Goal: Task Accomplishment & Management: Manage account settings

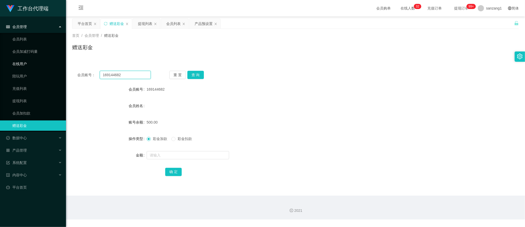
drag, startPoint x: 133, startPoint y: 76, endPoint x: 120, endPoint y: 71, distance: 13.5
click at [28, 67] on section "工作台代理端 会员管理 会员列表 会员加减打码量 在线用户 陪玩用户 充值列表 提现列表 会员加扣款 赠送彩金 数据中心 员工统计 团队统计 产品管理 注单管…" at bounding box center [262, 110] width 525 height 220
paste input "97950595"
click at [193, 74] on button "查 询" at bounding box center [196, 75] width 17 height 8
click at [123, 69] on div "会员账号： 97950595 重 置 查 询 会员账号 169144682 会员姓名 账号余额 500.00 操作类型 彩金加款 彩金扣款 金额 确 定" at bounding box center [295, 75] width 447 height 19
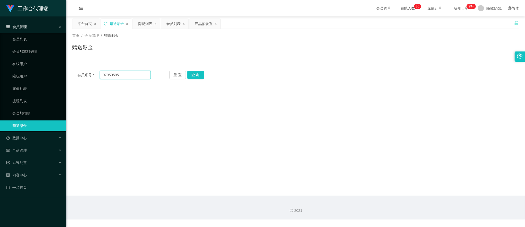
drag, startPoint x: 121, startPoint y: 74, endPoint x: 80, endPoint y: 70, distance: 41.2
click at [80, 70] on div "会员账号： 97950595 重 置 查 询 会员账号 169144682 会员姓名 账号余额 500.00 操作类型 彩金加款 彩金扣款 金额 确 定" at bounding box center [295, 75] width 447 height 19
paste input "30501"
type input "305015"
click at [194, 76] on button "查 询" at bounding box center [196, 75] width 17 height 8
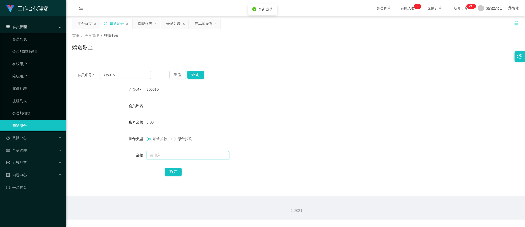
click at [157, 157] on input "text" at bounding box center [188, 155] width 83 height 8
type input "100"
click at [169, 169] on button "确 定" at bounding box center [173, 172] width 17 height 8
click at [207, 21] on div "产品预设置" at bounding box center [204, 24] width 18 height 10
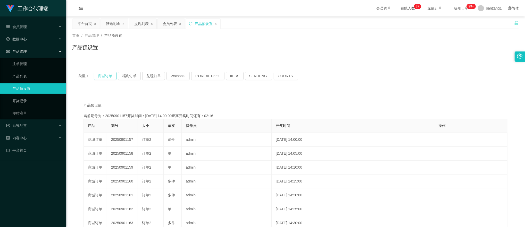
click at [110, 76] on button "商城订单" at bounding box center [105, 76] width 23 height 8
click at [105, 76] on button "商城订单" at bounding box center [105, 76] width 23 height 8
click at [117, 19] on div "赠送彩金" at bounding box center [113, 24] width 14 height 10
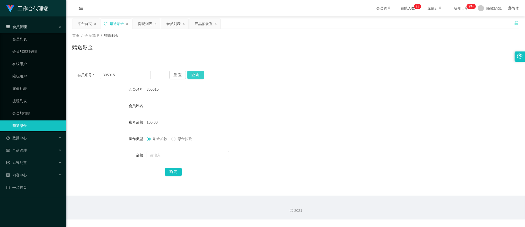
click at [192, 76] on button "查 询" at bounding box center [196, 75] width 17 height 8
click at [190, 74] on button "查 询" at bounding box center [196, 75] width 17 height 8
click at [197, 77] on button "查 询" at bounding box center [196, 75] width 17 height 8
drag, startPoint x: 147, startPoint y: 22, endPoint x: 145, endPoint y: 27, distance: 5.1
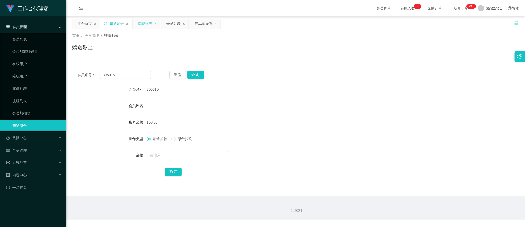
click at [147, 22] on div "提现列表" at bounding box center [145, 24] width 14 height 10
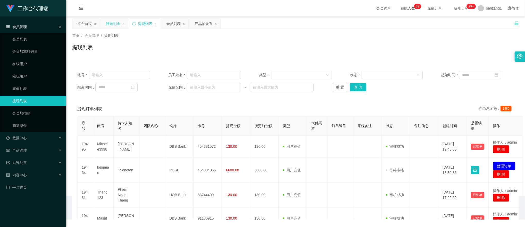
click at [112, 20] on div "赠送彩金" at bounding box center [113, 24] width 14 height 10
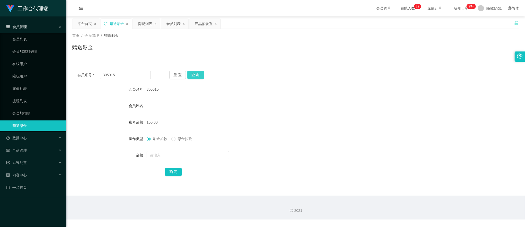
click at [201, 75] on button "查 询" at bounding box center [196, 75] width 17 height 8
click at [144, 24] on div "提现列表" at bounding box center [145, 24] width 14 height 10
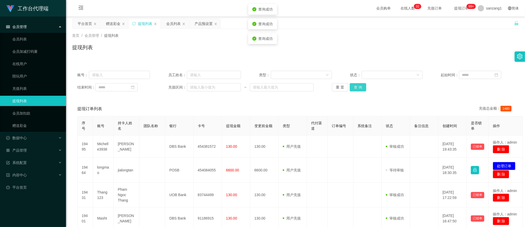
click at [352, 86] on button "查 询" at bounding box center [358, 87] width 17 height 8
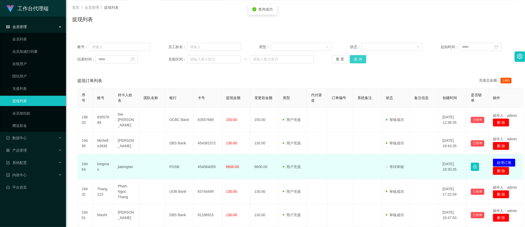
scroll to position [34, 0]
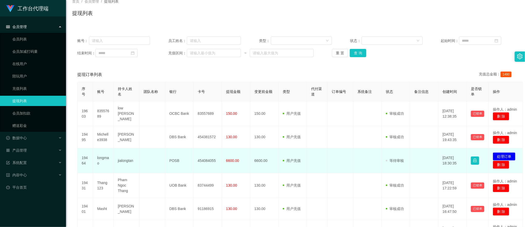
click at [126, 159] on td "jialongtan" at bounding box center [127, 161] width 26 height 25
drag, startPoint x: 126, startPoint y: 159, endPoint x: 103, endPoint y: 157, distance: 23.4
click at [103, 157] on td "longmao" at bounding box center [103, 161] width 21 height 25
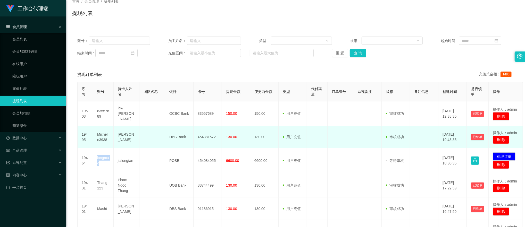
copy td "longmao"
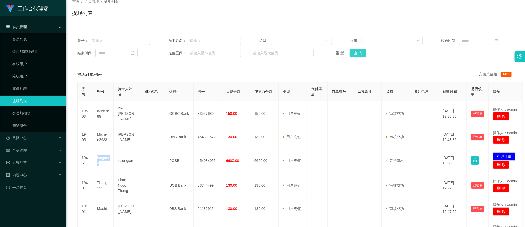
click at [359, 52] on button "查 询" at bounding box center [358, 53] width 17 height 8
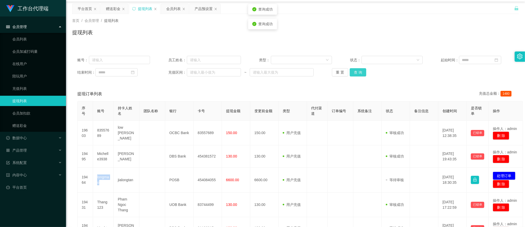
scroll to position [0, 0]
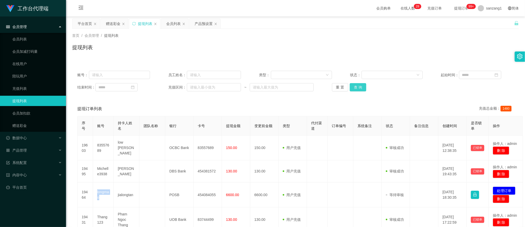
click at [355, 87] on button "查 询" at bounding box center [358, 87] width 17 height 8
click at [355, 87] on button "查 询" at bounding box center [361, 87] width 22 height 8
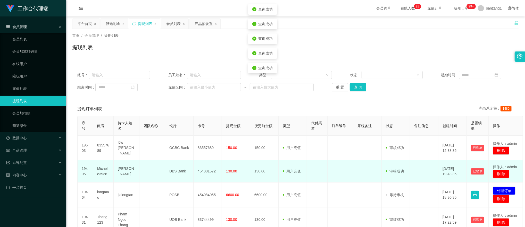
click at [101, 169] on td "Michelle3938" at bounding box center [103, 172] width 21 height 22
click at [107, 168] on td "Michelle3938" at bounding box center [103, 172] width 21 height 22
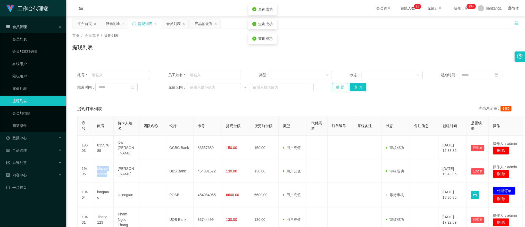
copy td "Michelle3938"
click at [358, 87] on button "查 询" at bounding box center [358, 87] width 17 height 8
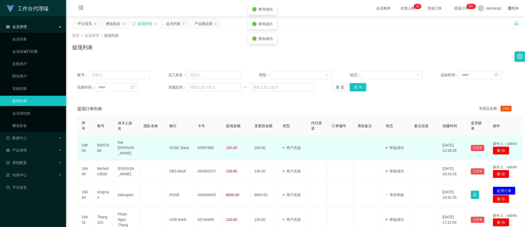
click at [118, 147] on td "low [PERSON_NAME]" at bounding box center [127, 148] width 26 height 25
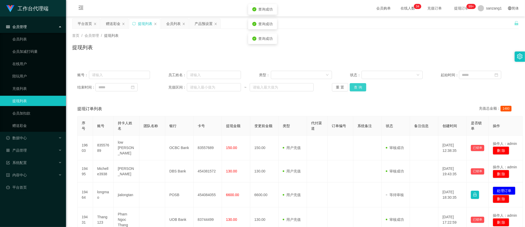
click at [358, 86] on button "查 询" at bounding box center [358, 87] width 17 height 8
click at [350, 90] on button "查 询" at bounding box center [358, 87] width 17 height 8
click at [355, 89] on button "查 询" at bounding box center [358, 87] width 17 height 8
click at [108, 23] on div "赠送彩金" at bounding box center [113, 24] width 14 height 10
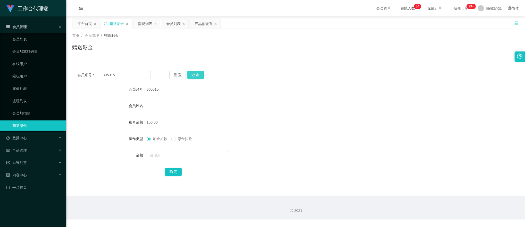
click at [196, 74] on button "查 询" at bounding box center [196, 75] width 17 height 8
drag, startPoint x: 178, startPoint y: 140, endPoint x: 165, endPoint y: 154, distance: 19.7
click at [178, 140] on span "彩金扣款" at bounding box center [185, 139] width 19 height 4
click at [163, 155] on input "text" at bounding box center [188, 155] width 83 height 8
type input "150"
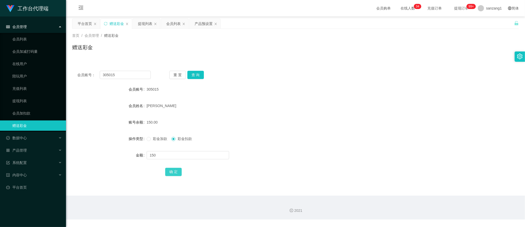
click at [175, 175] on button "确 定" at bounding box center [173, 172] width 17 height 8
drag, startPoint x: 124, startPoint y: 78, endPoint x: 142, endPoint y: 74, distance: 18.8
click at [65, 69] on section "工作台代理端 会员管理 会员列表 会员加减打码量 在线用户 陪玩用户 充值列表 提现列表 会员加扣款 赠送彩金 数据中心 员工统计 团队统计 产品管理 注单管…" at bounding box center [262, 110] width 525 height 220
paste input "5418888"
type input "5418888"
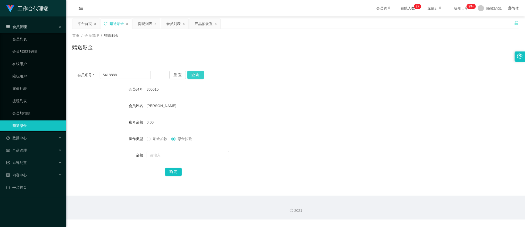
click at [201, 73] on button "查 询" at bounding box center [196, 75] width 17 height 8
click at [152, 142] on label "彩金加款" at bounding box center [158, 138] width 23 height 5
click at [150, 155] on input "text" at bounding box center [188, 155] width 83 height 8
type input "100"
click at [177, 174] on button "确 定" at bounding box center [173, 172] width 17 height 8
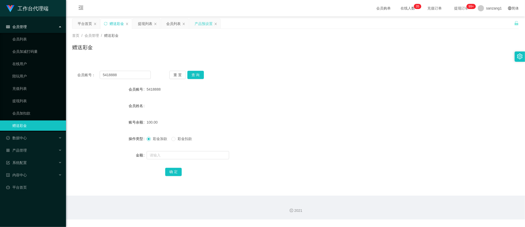
drag, startPoint x: 204, startPoint y: 24, endPoint x: 201, endPoint y: 28, distance: 5.3
click at [203, 26] on div "产品预设置" at bounding box center [204, 24] width 18 height 10
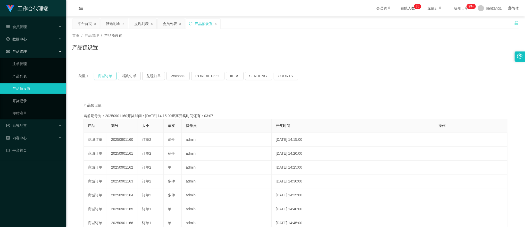
click at [100, 76] on button "商城订单" at bounding box center [105, 76] width 23 height 8
click at [137, 21] on div "提现列表" at bounding box center [141, 24] width 14 height 10
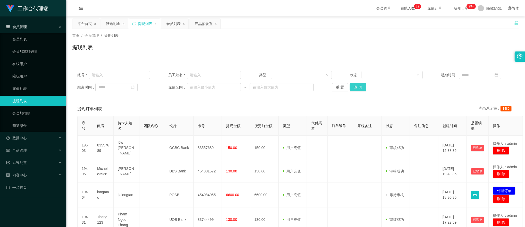
click at [354, 87] on button "查 询" at bounding box center [358, 87] width 17 height 8
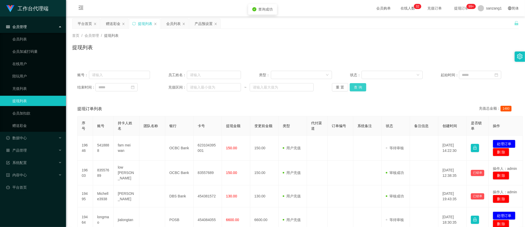
click at [354, 87] on button "查 询" at bounding box center [358, 87] width 17 height 8
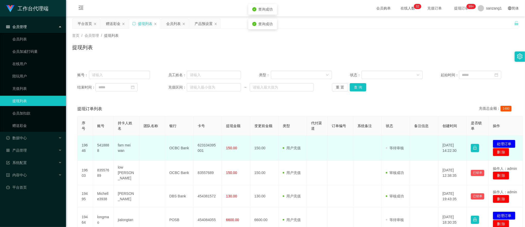
click at [123, 147] on td "fam mei wan" at bounding box center [127, 148] width 26 height 25
copy td "fam mei wan"
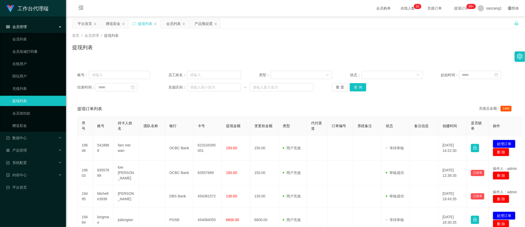
drag, startPoint x: 436, startPoint y: 73, endPoint x: 403, endPoint y: 86, distance: 34.8
click at [436, 73] on div "账号： 员工姓名： 类型： 状态： 起始时间：" at bounding box center [295, 75] width 437 height 8
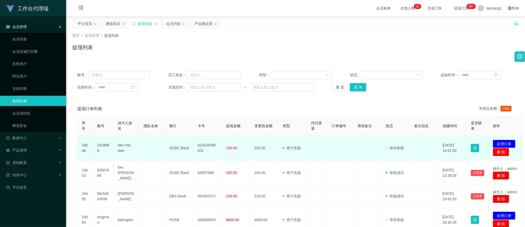
click at [199, 145] on td "623104395001" at bounding box center [208, 148] width 28 height 25
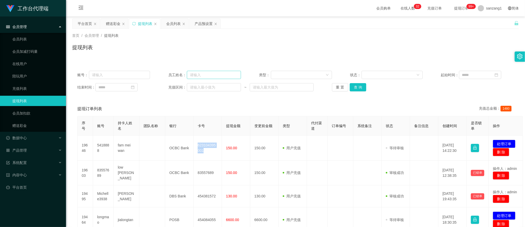
copy td "623104395001"
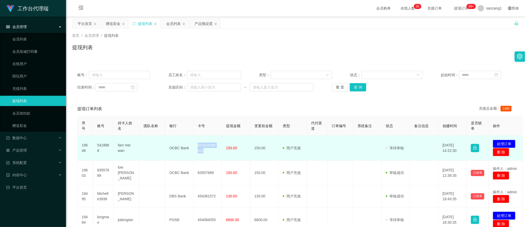
click at [421, 154] on td at bounding box center [424, 148] width 28 height 25
click at [505, 144] on button "处理订单" at bounding box center [504, 144] width 23 height 8
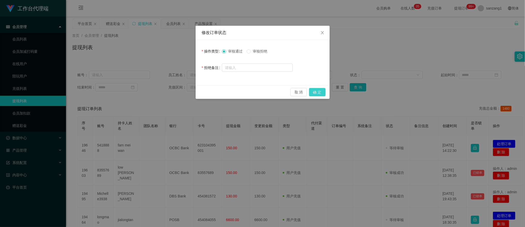
click at [318, 91] on button "确 定" at bounding box center [317, 92] width 17 height 8
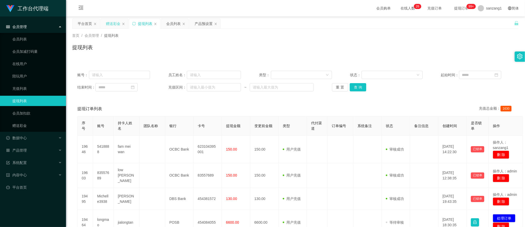
click at [109, 19] on div "赠送彩金" at bounding box center [115, 24] width 28 height 10
click at [113, 25] on div "赠送彩金" at bounding box center [113, 24] width 14 height 10
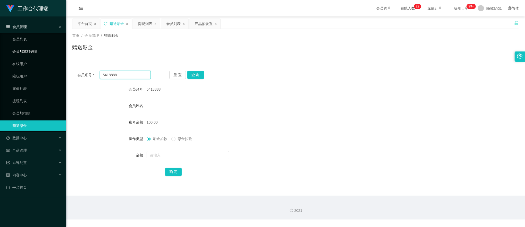
drag, startPoint x: 130, startPoint y: 75, endPoint x: 13, endPoint y: 52, distance: 119.5
click at [11, 53] on section "工作台代理端 会员管理 会员列表 会员加减打码量 在线用户 陪玩用户 充值列表 提现列表 会员加扣款 赠送彩金 数据中心 员工统计 团队统计 产品管理 注单管…" at bounding box center [262, 110] width 525 height 220
paste input "305015"
type input "305015"
click at [190, 75] on button "查 询" at bounding box center [196, 75] width 17 height 8
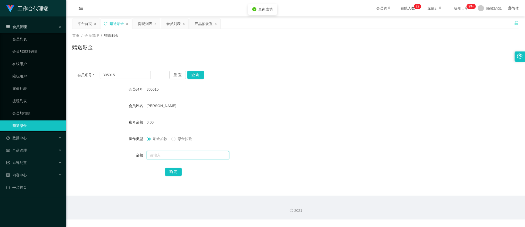
click at [158, 154] on input "text" at bounding box center [188, 155] width 83 height 8
